Goal: Subscribe to service/newsletter

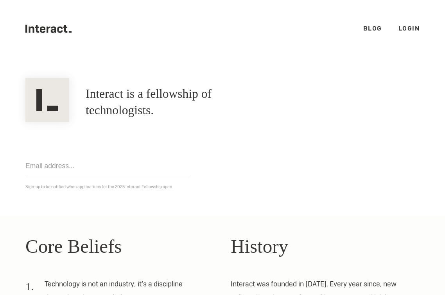
click at [113, 168] on input "email" at bounding box center [107, 166] width 164 height 22
type input "[EMAIL_ADDRESS][DOMAIN_NAME]"
click input "Get notified" at bounding box center [0, 0] width 0 height 0
click at [369, 29] on link "Blog" at bounding box center [372, 28] width 19 height 8
